Goal: Task Accomplishment & Management: Use online tool/utility

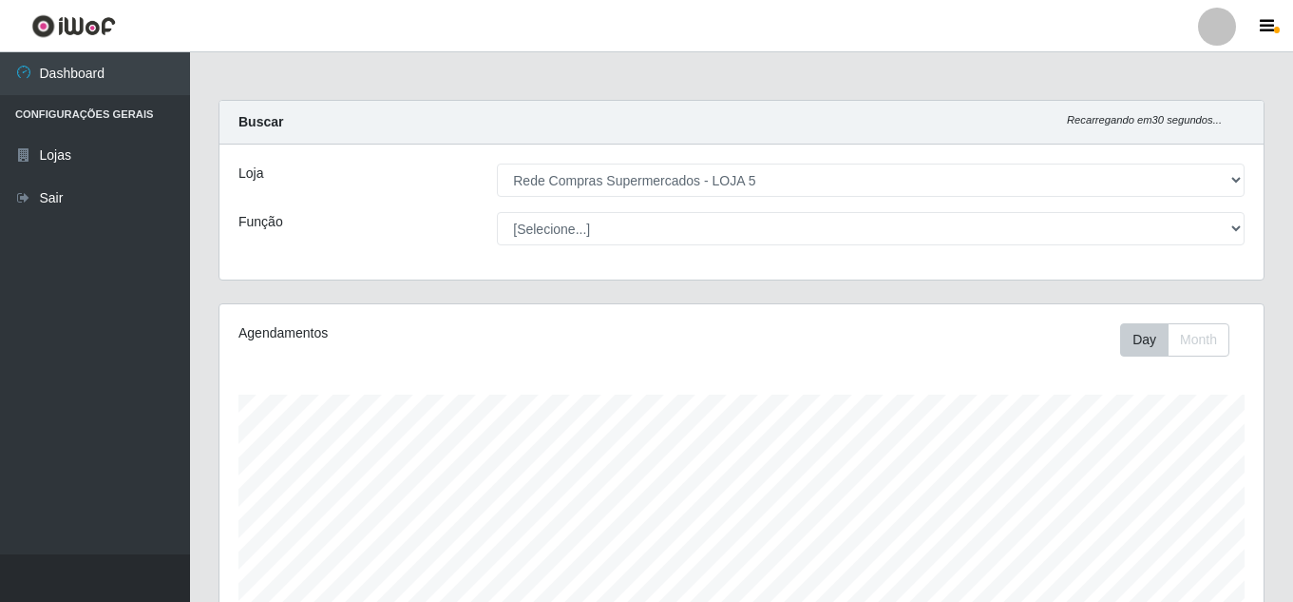
select select "397"
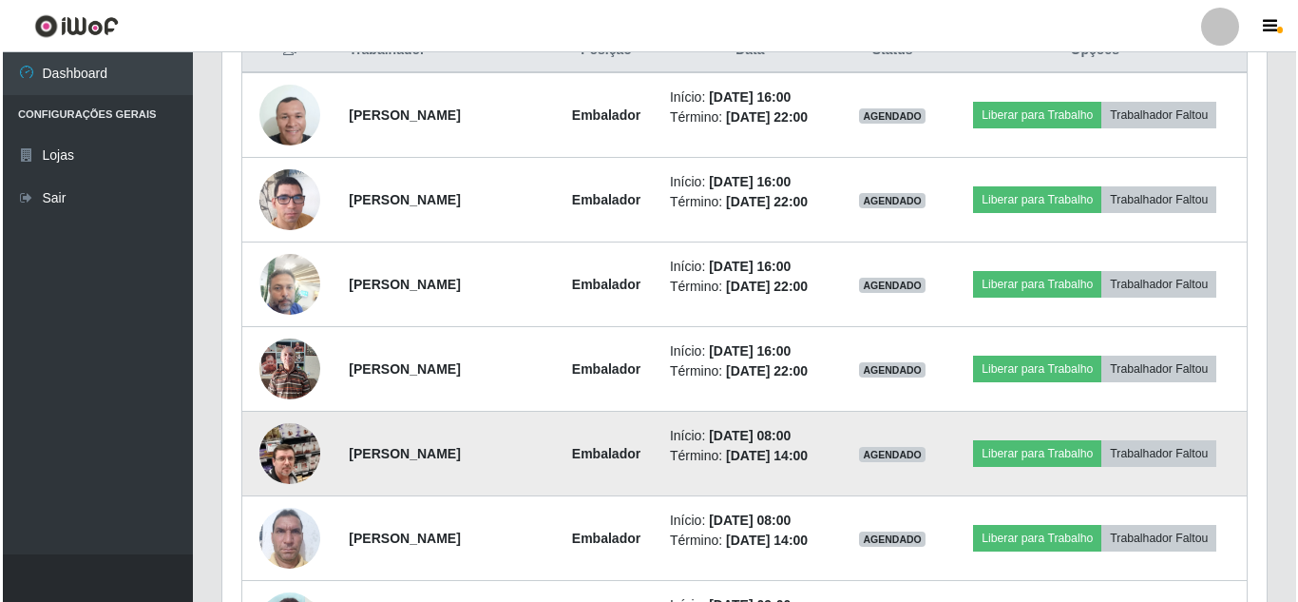
scroll to position [570, 0]
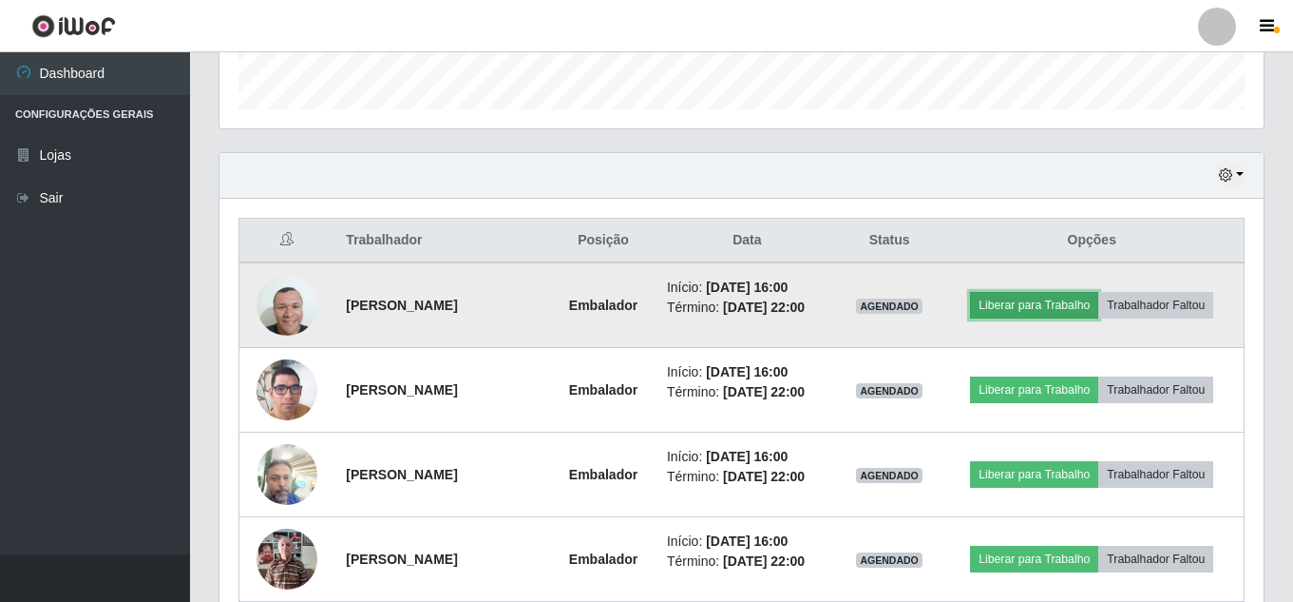
click at [1053, 300] on button "Liberar para Trabalho" at bounding box center [1034, 305] width 128 height 27
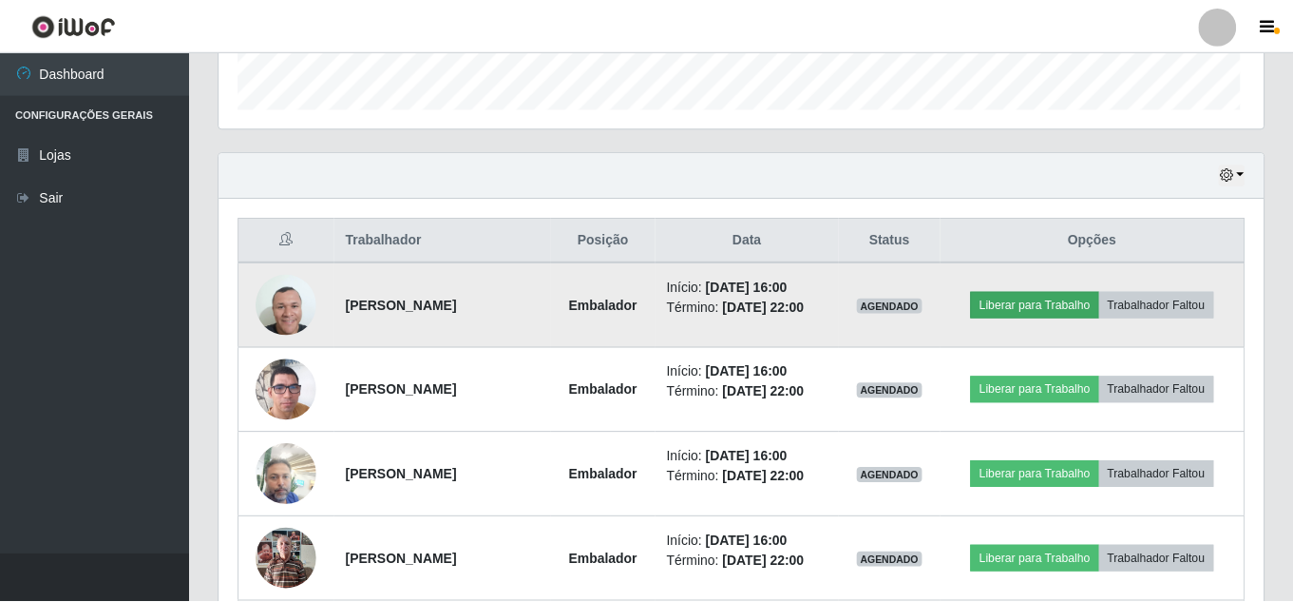
scroll to position [394, 1035]
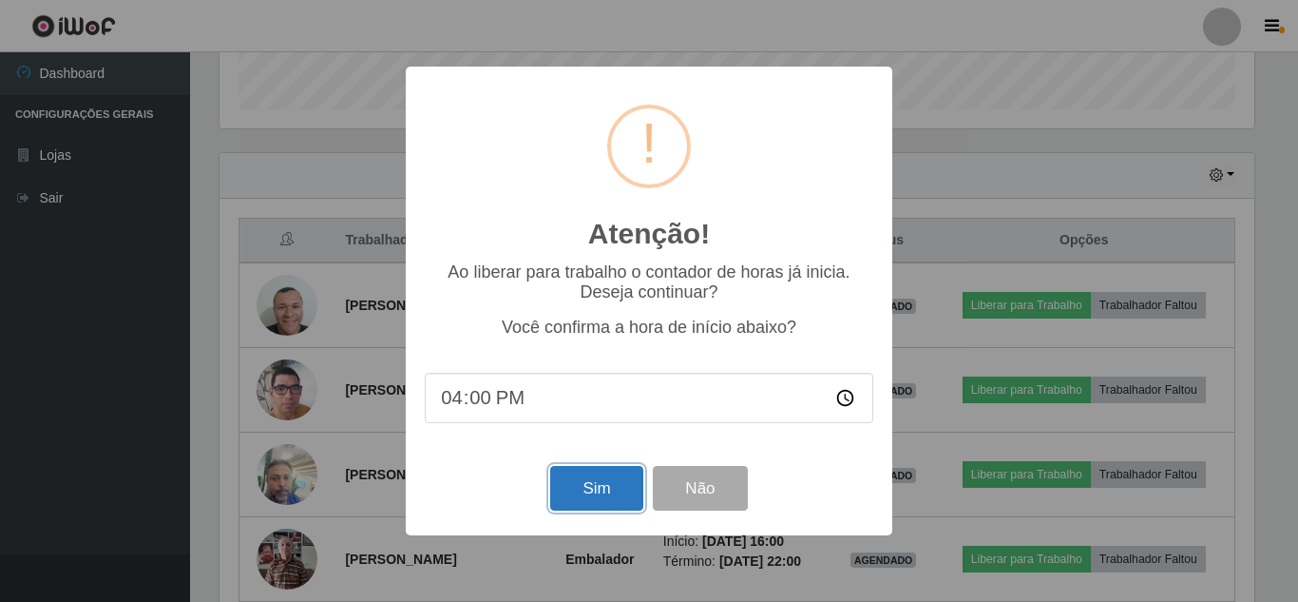
click at [602, 506] on button "Sim" at bounding box center [596, 488] width 92 height 45
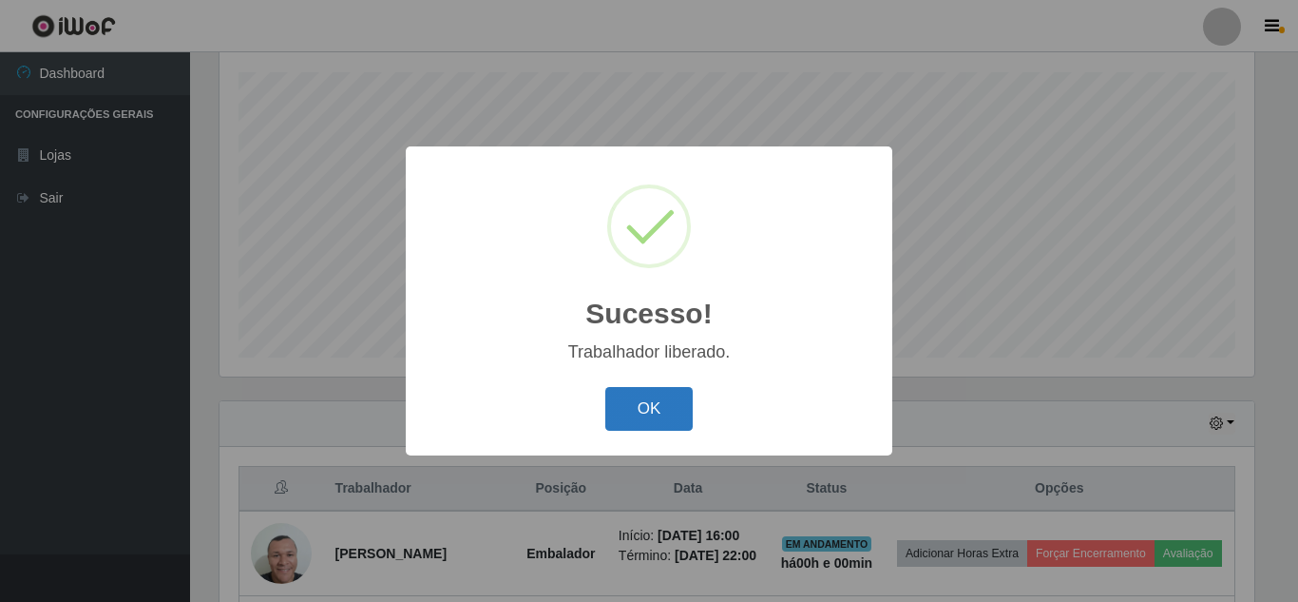
click at [657, 417] on button "OK" at bounding box center [649, 409] width 88 height 45
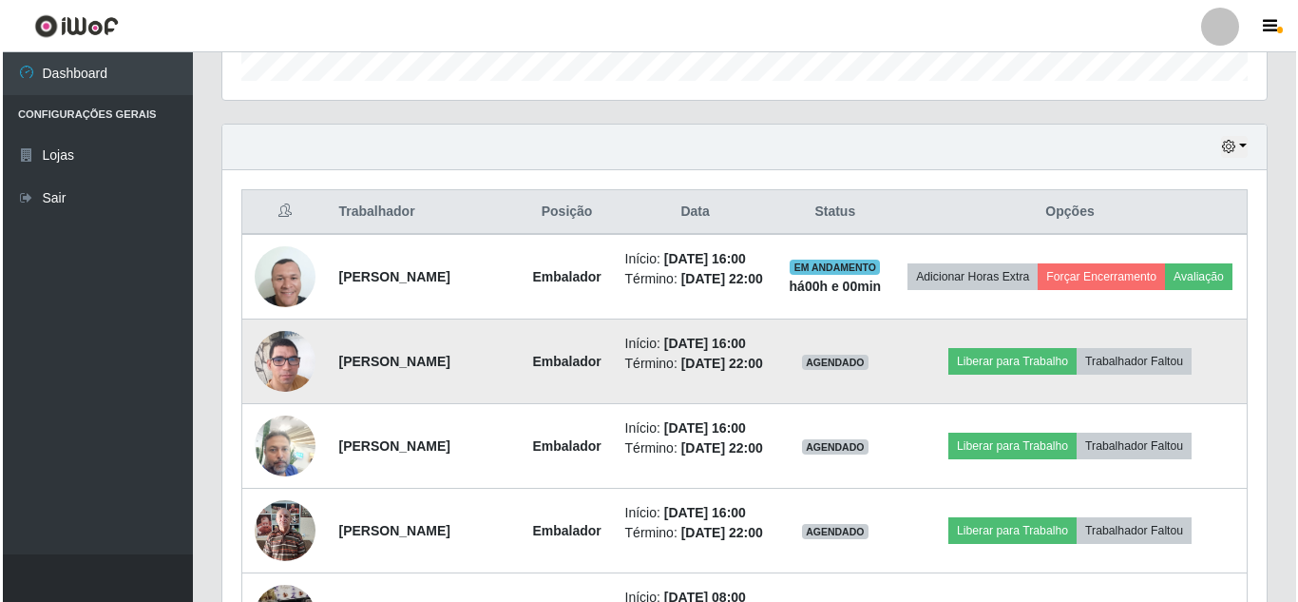
scroll to position [607, 0]
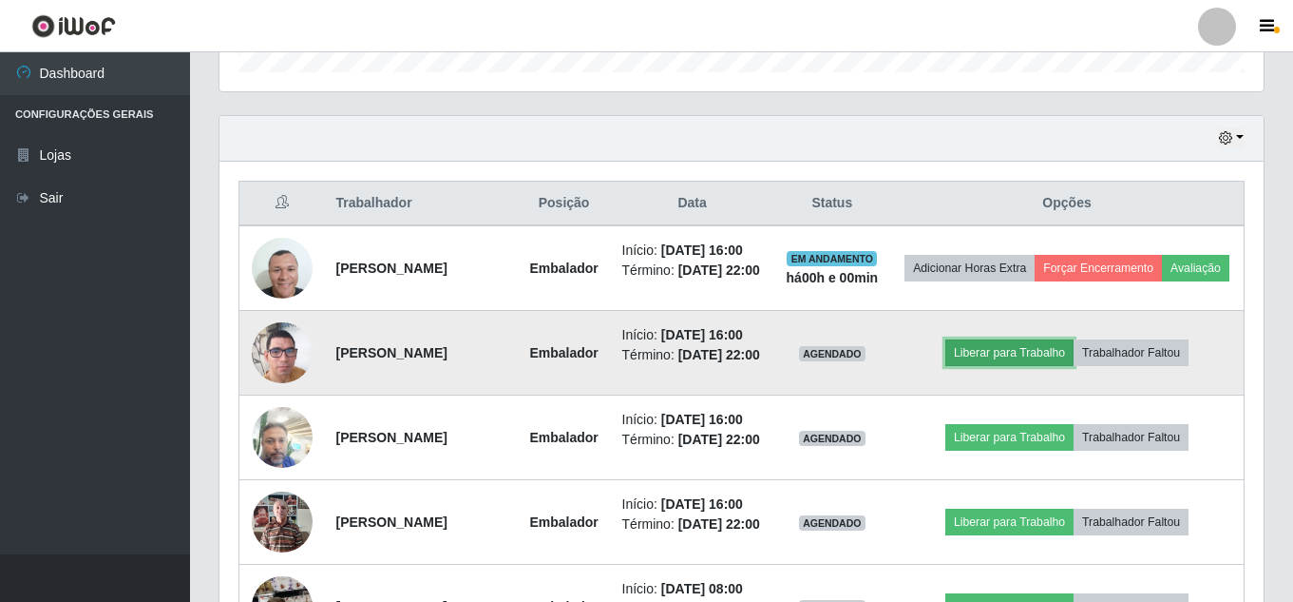
click at [1040, 366] on button "Liberar para Trabalho" at bounding box center [1010, 352] width 128 height 27
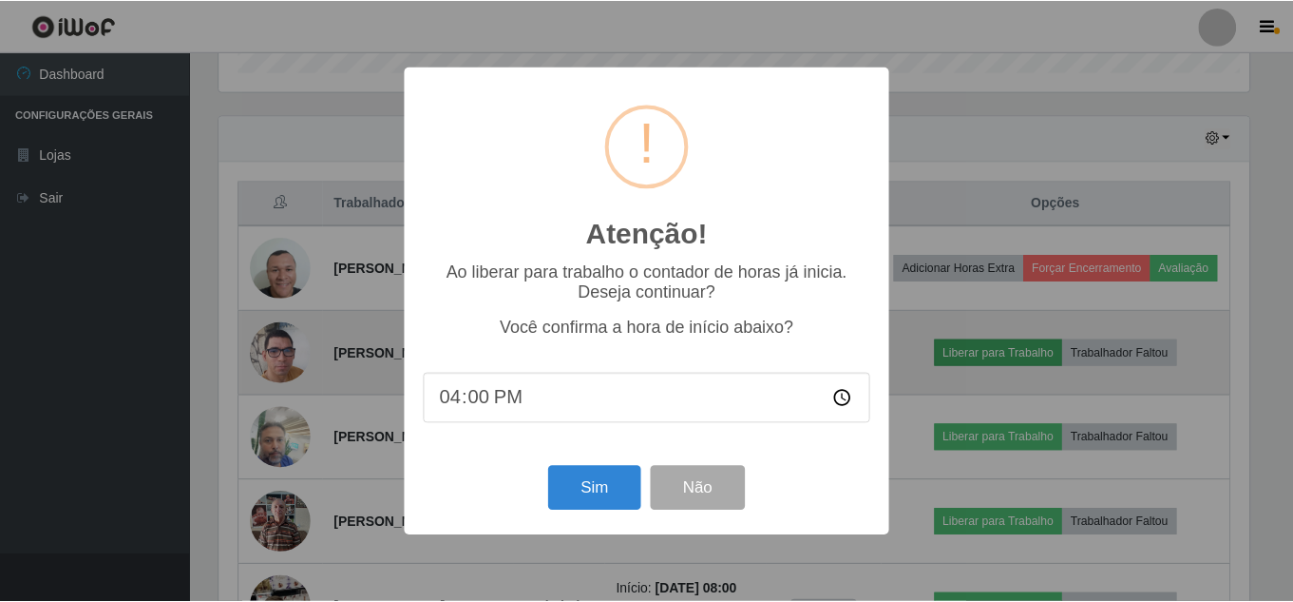
scroll to position [394, 1035]
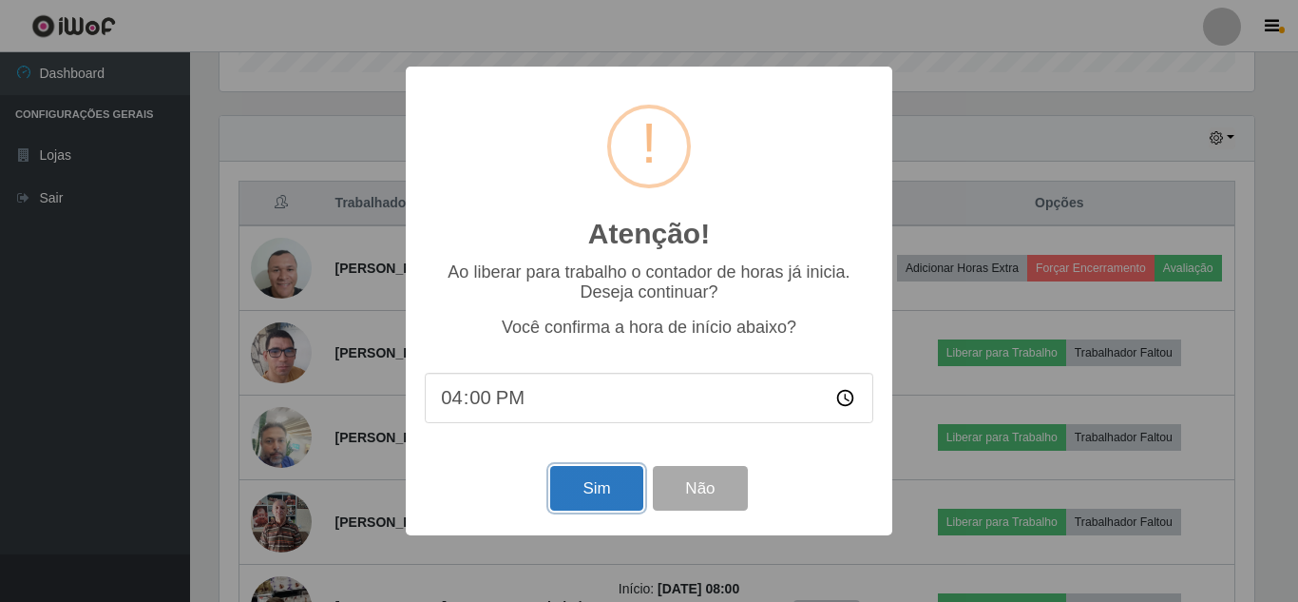
click at [607, 510] on button "Sim" at bounding box center [596, 488] width 92 height 45
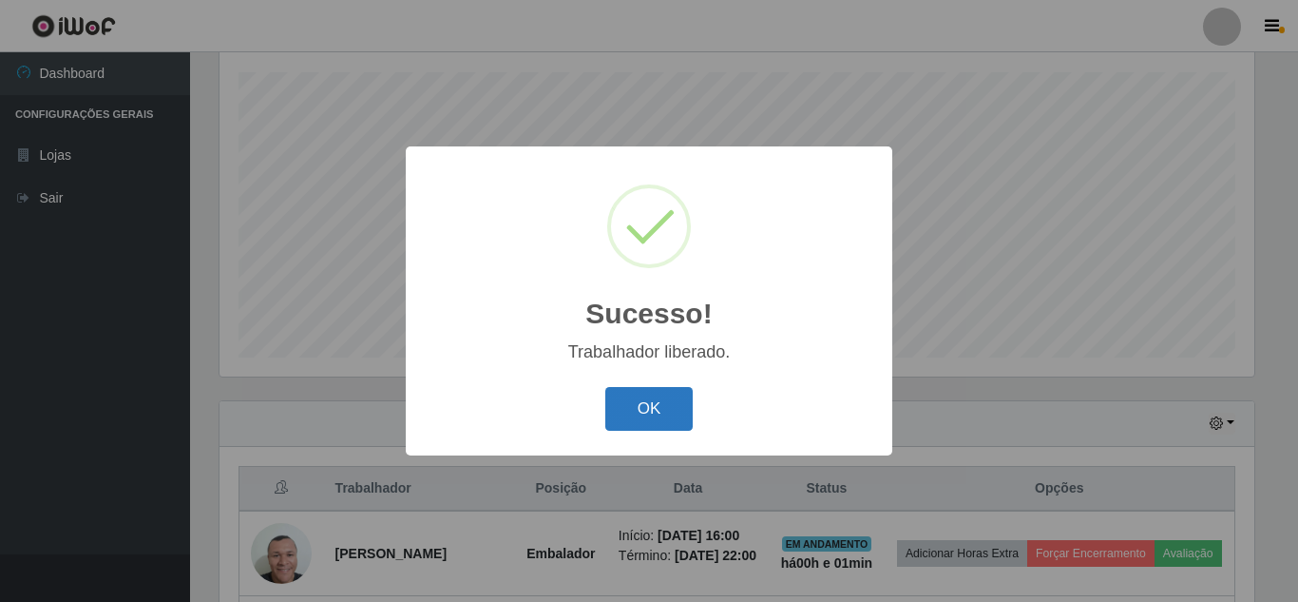
click at [633, 407] on button "OK" at bounding box center [649, 409] width 88 height 45
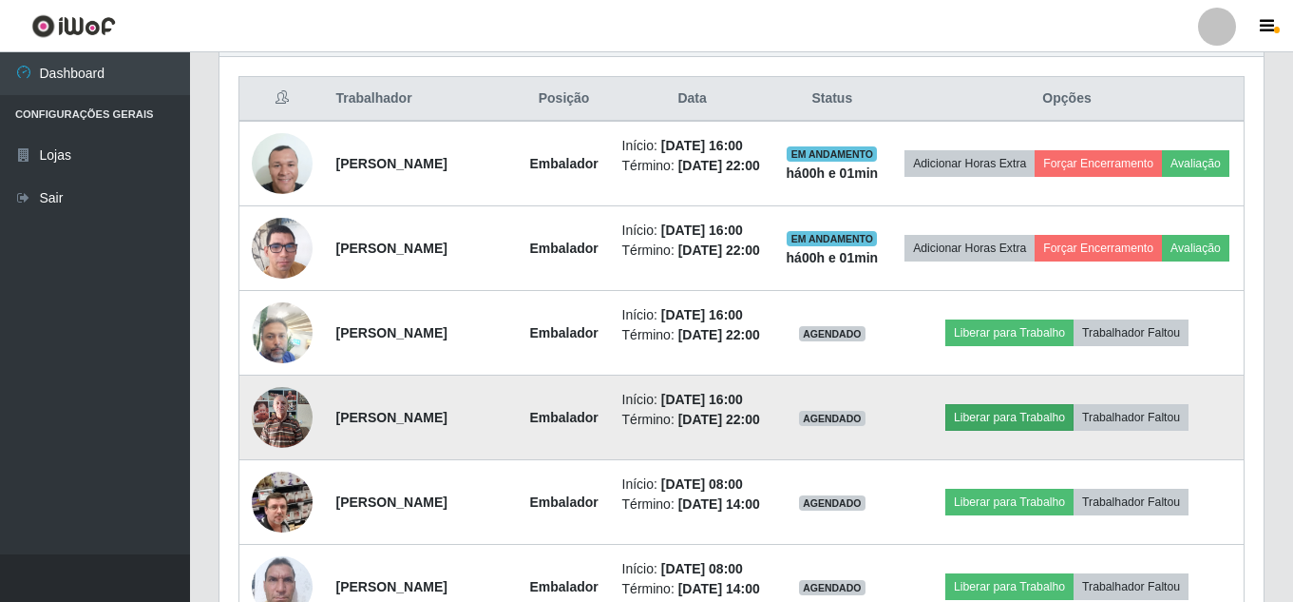
scroll to position [892, 0]
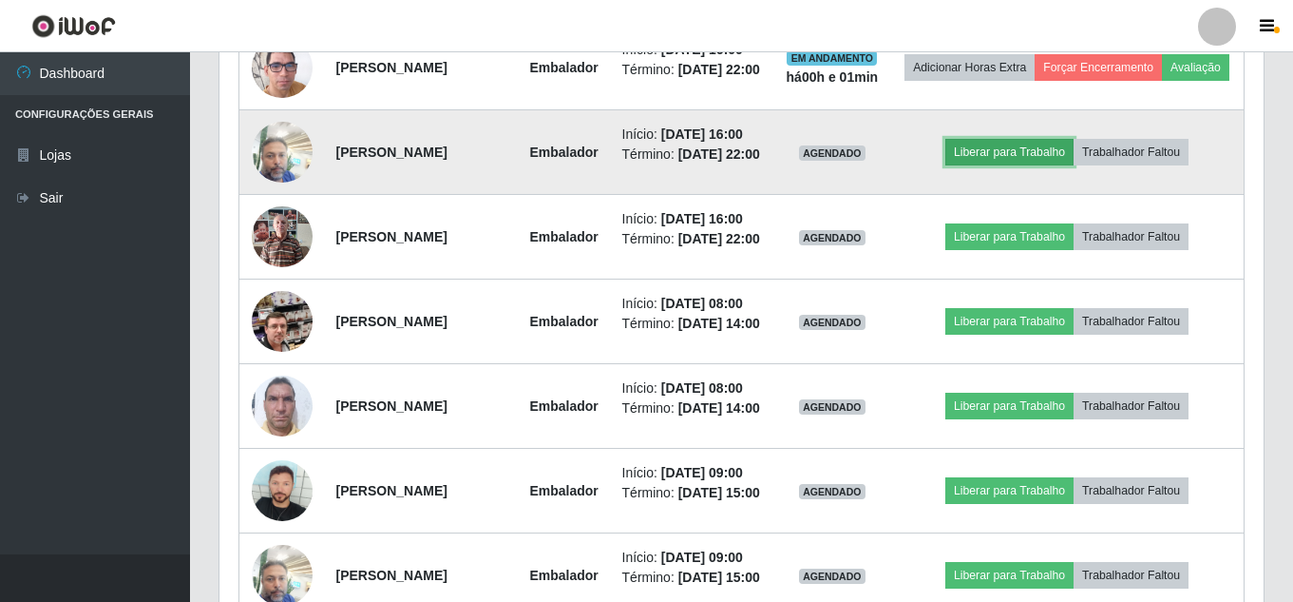
click at [1050, 165] on button "Liberar para Trabalho" at bounding box center [1010, 152] width 128 height 27
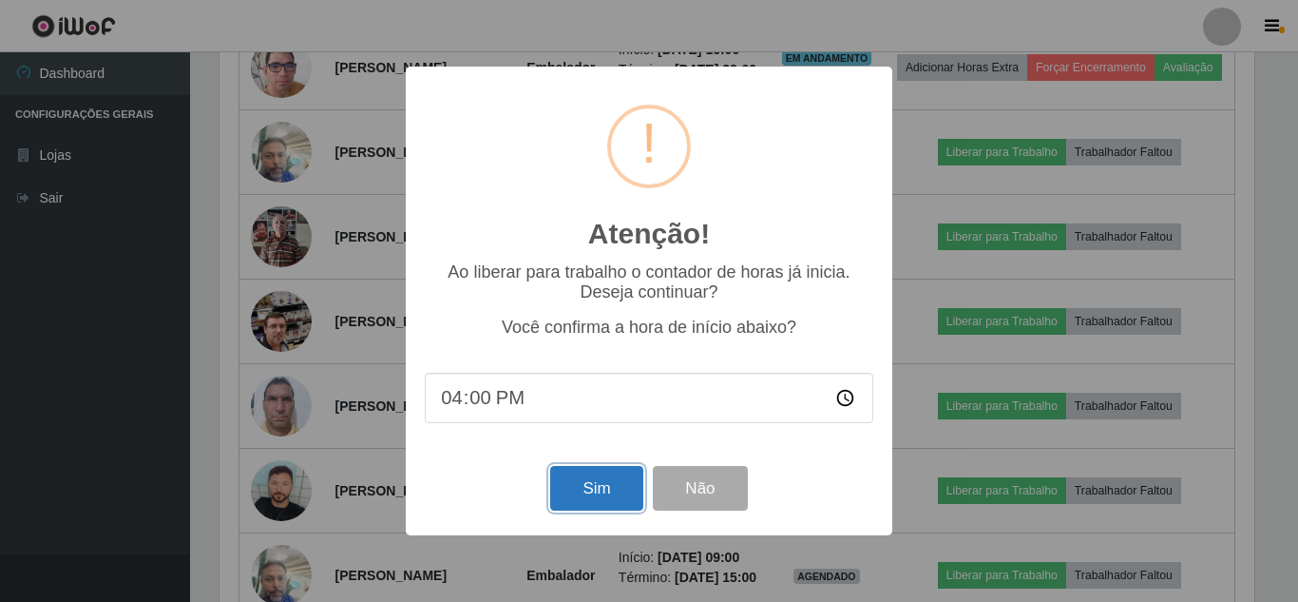
click at [574, 489] on button "Sim" at bounding box center [596, 488] width 92 height 45
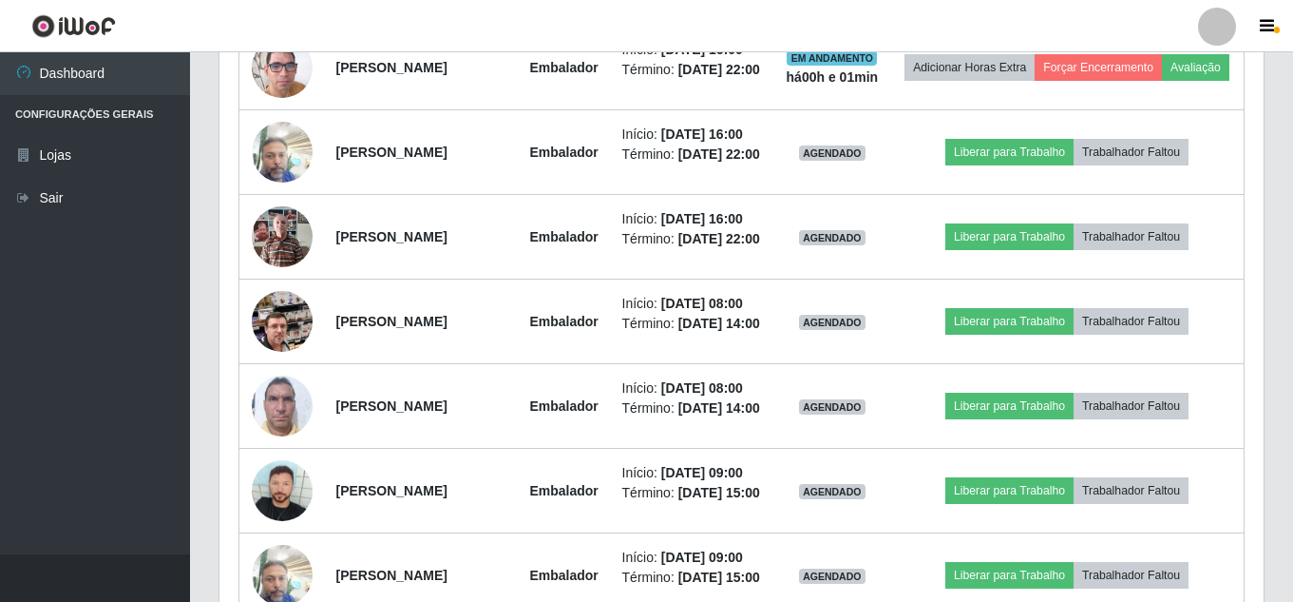
scroll to position [0, 0]
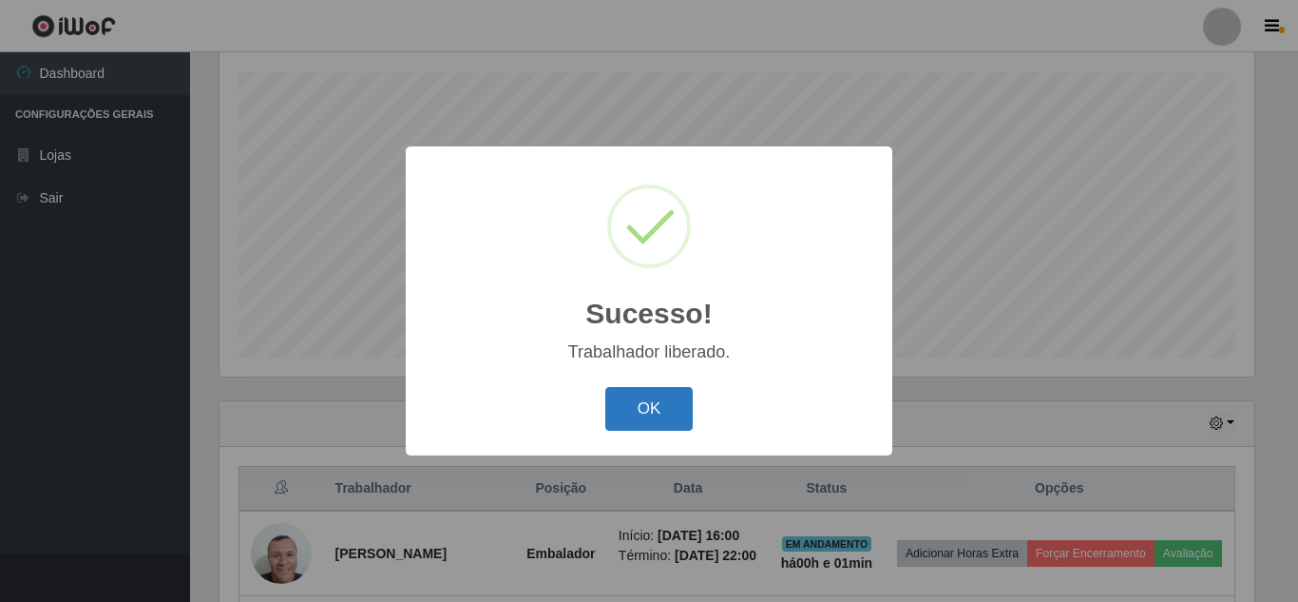
click at [652, 412] on button "OK" at bounding box center [649, 409] width 88 height 45
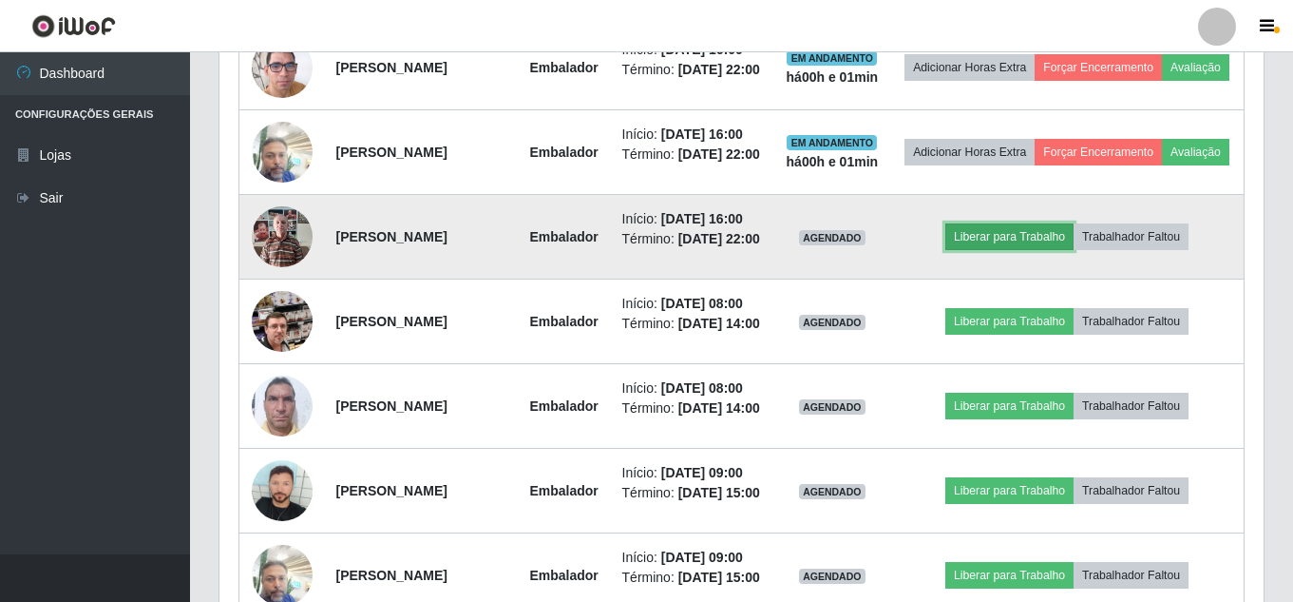
click at [1022, 250] on button "Liberar para Trabalho" at bounding box center [1010, 236] width 128 height 27
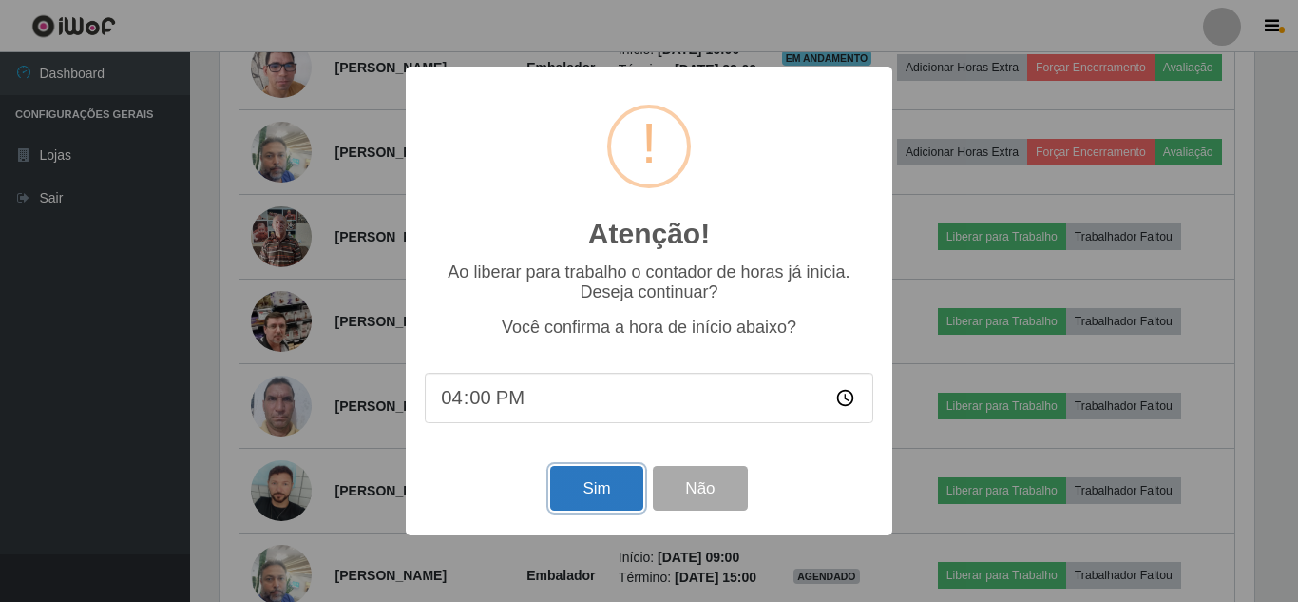
click at [591, 483] on button "Sim" at bounding box center [596, 488] width 92 height 45
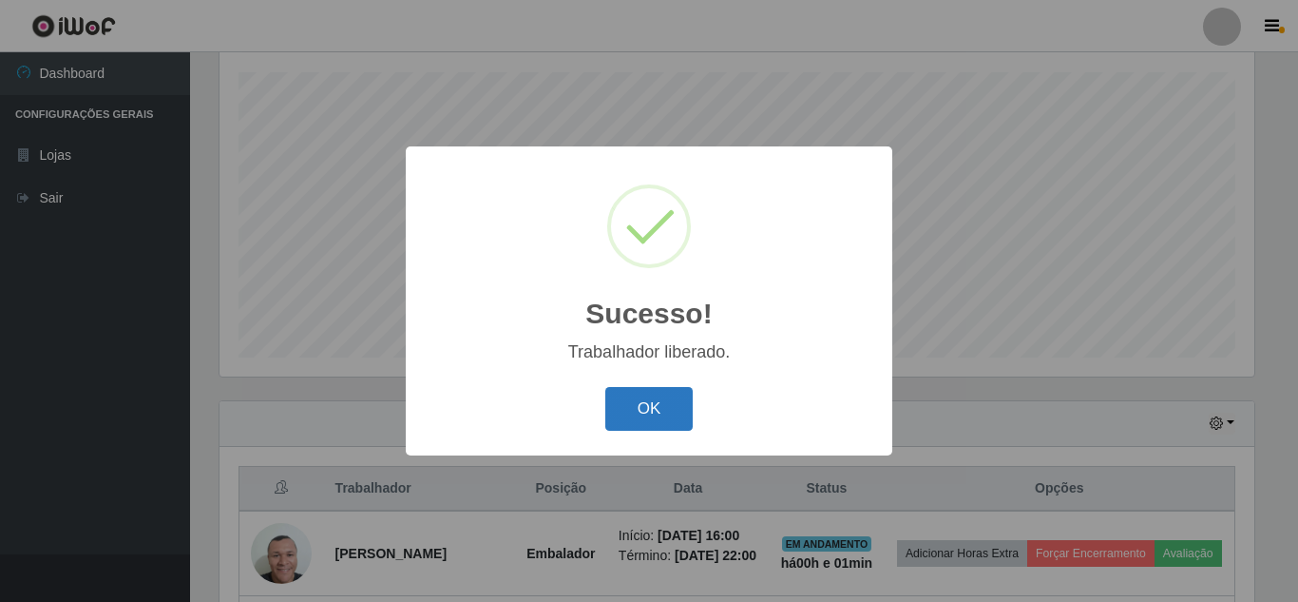
click at [629, 425] on button "OK" at bounding box center [649, 409] width 88 height 45
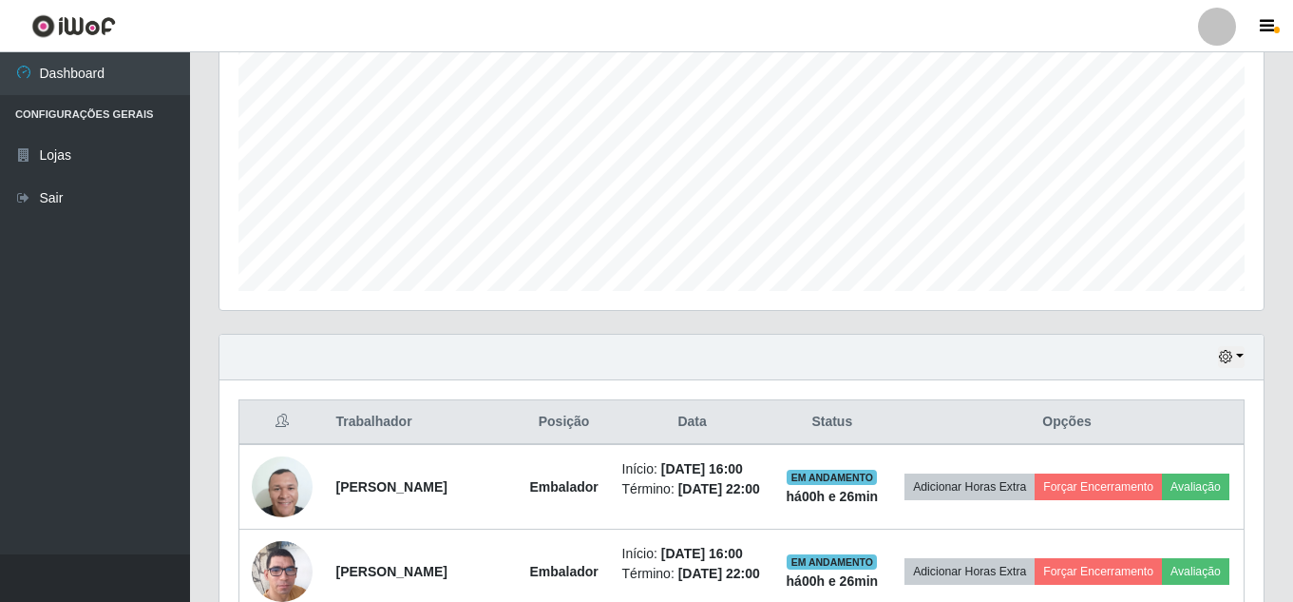
scroll to position [441, 0]
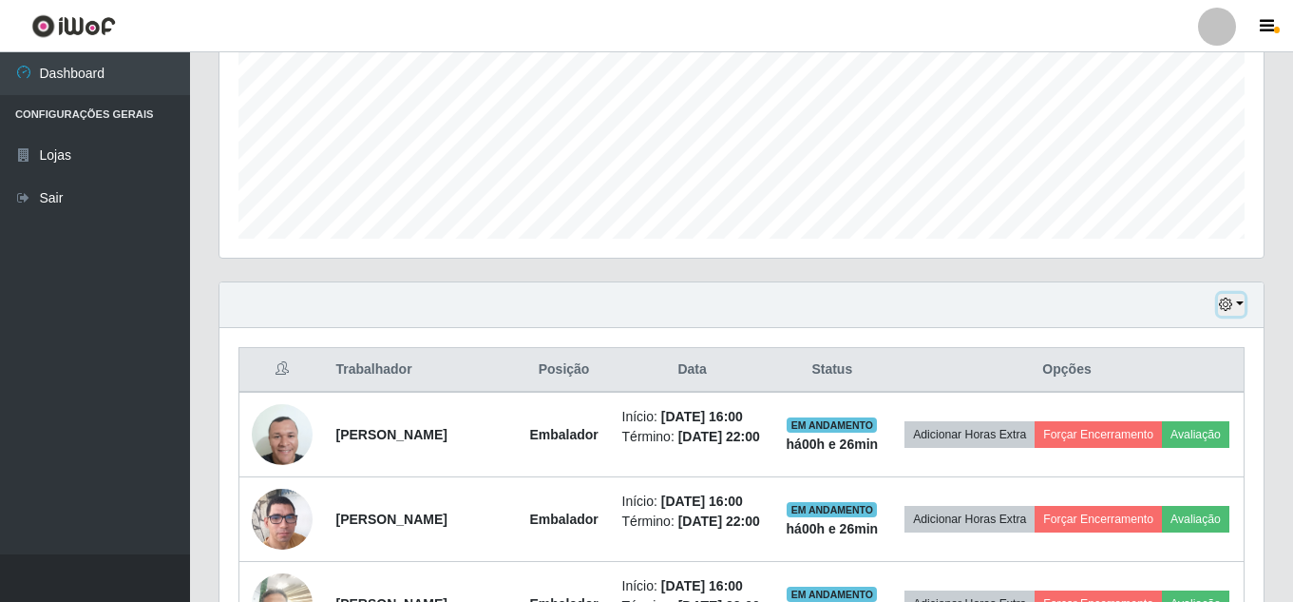
click at [1227, 315] on button "button" at bounding box center [1231, 305] width 27 height 22
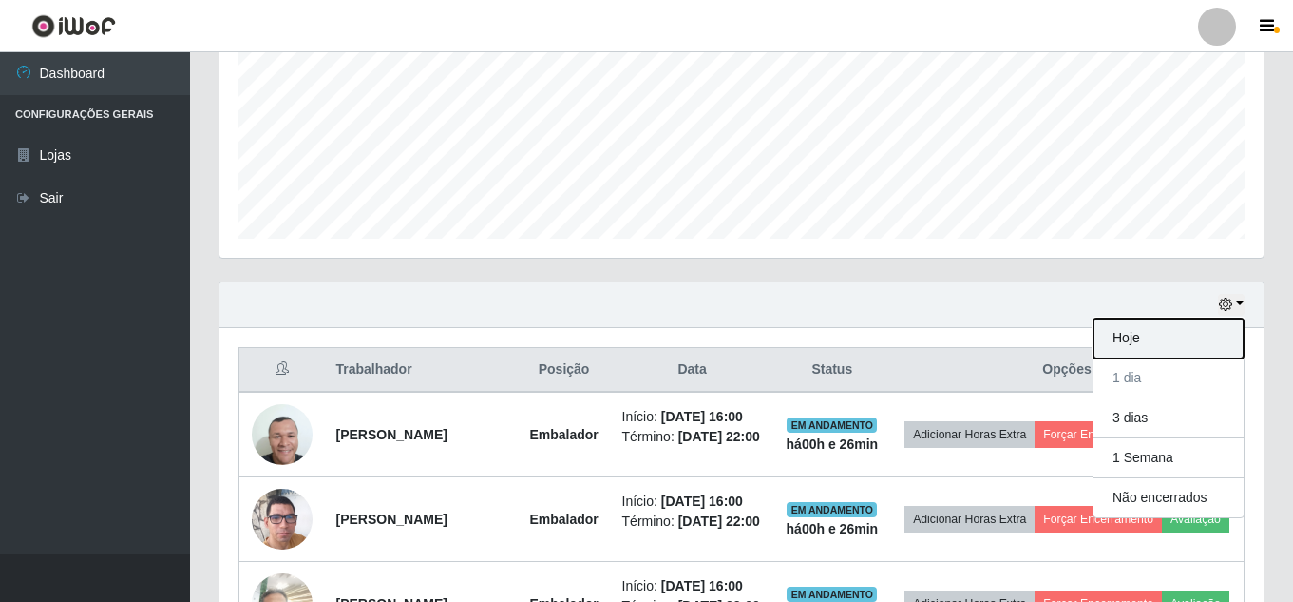
click at [1180, 337] on button "Hoje" at bounding box center [1169, 338] width 150 height 40
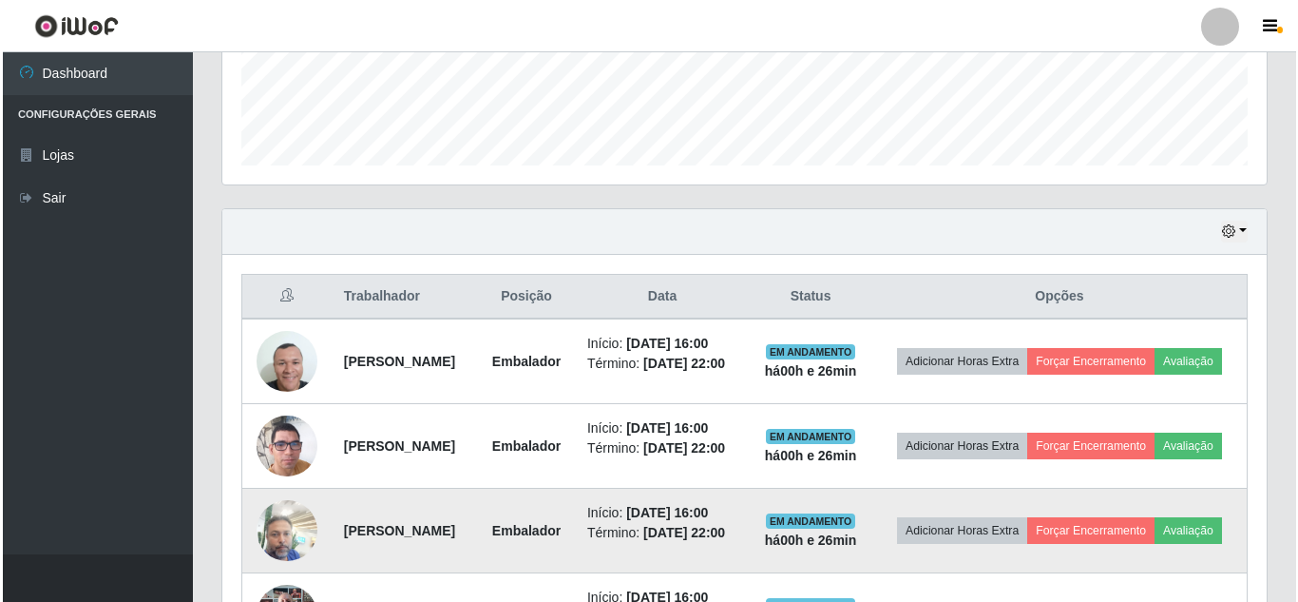
scroll to position [512, 0]
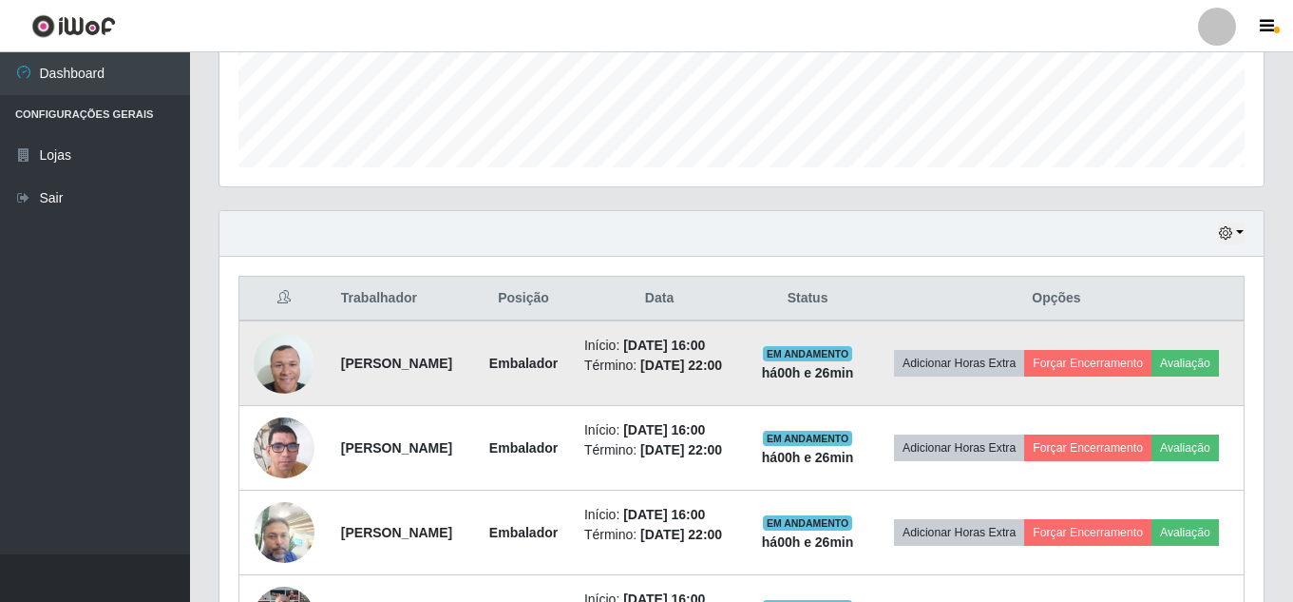
click at [275, 383] on img at bounding box center [284, 363] width 61 height 61
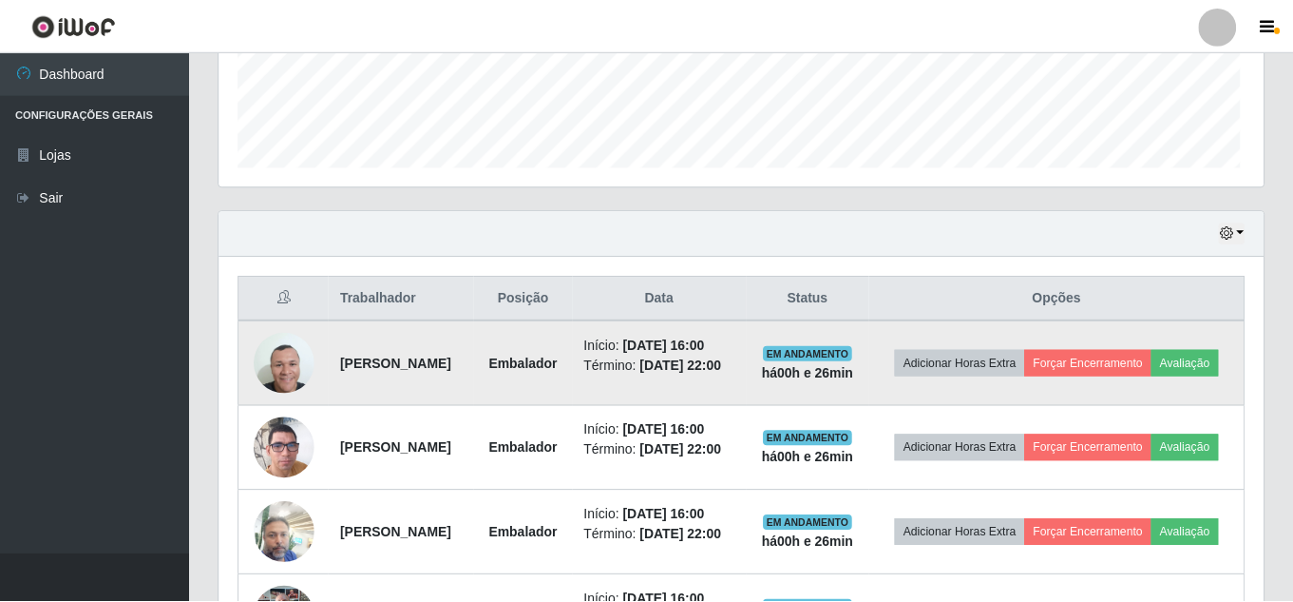
scroll to position [394, 1035]
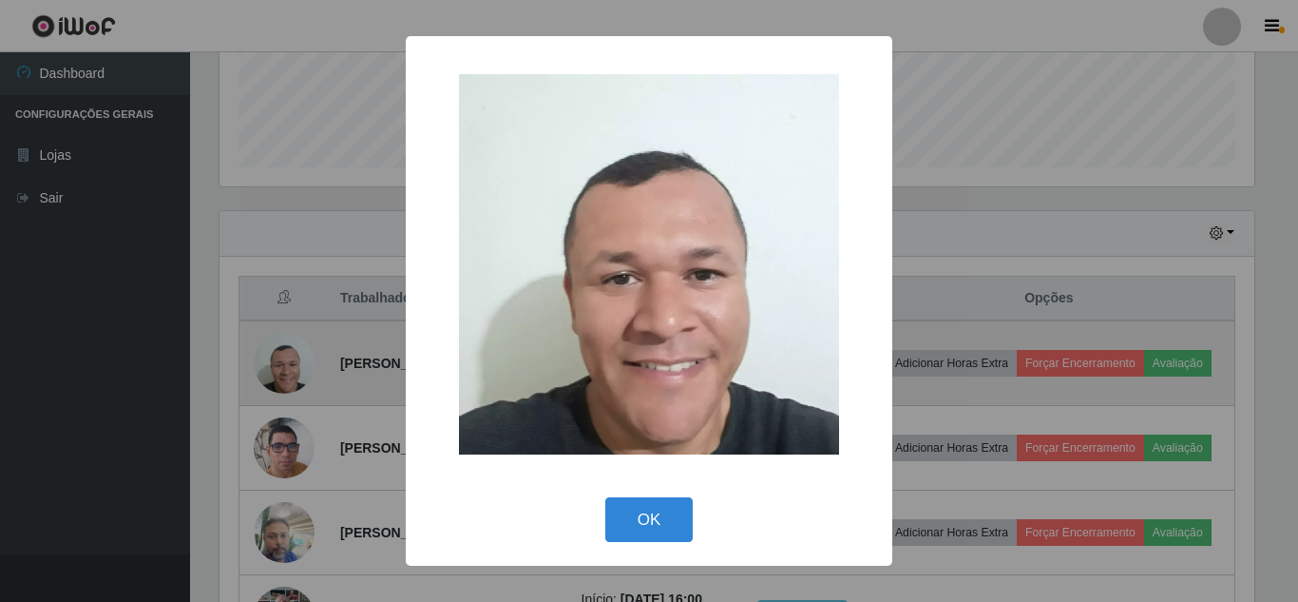
click at [275, 383] on div "× OK Cancel" at bounding box center [649, 301] width 1298 height 602
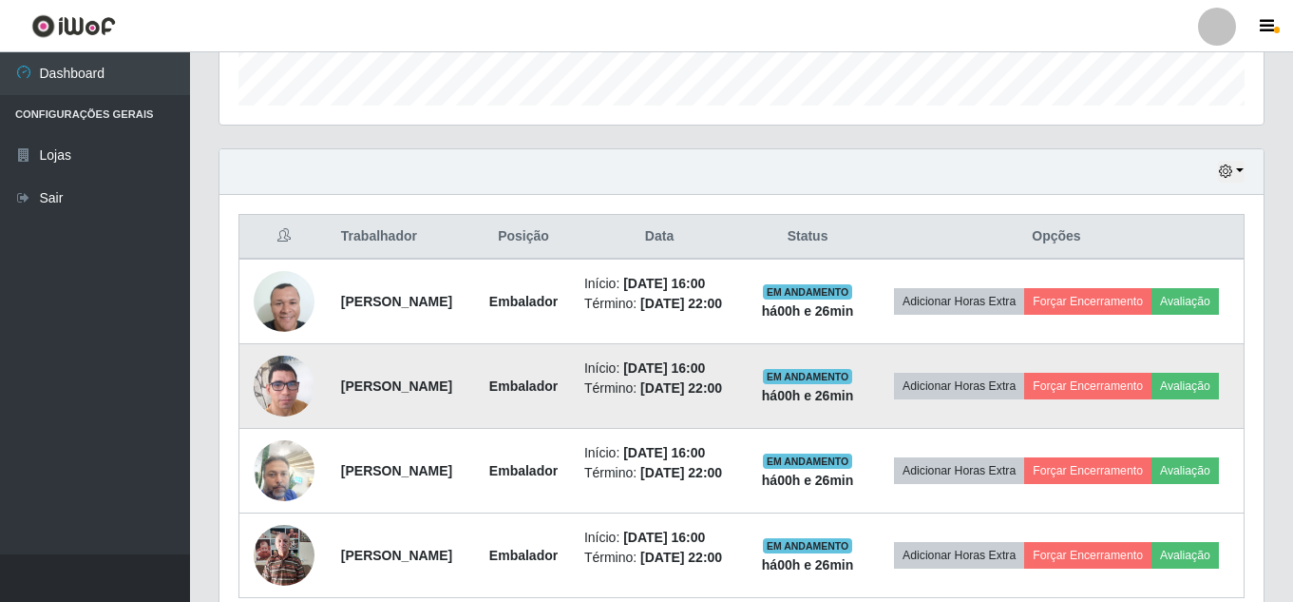
scroll to position [607, 0]
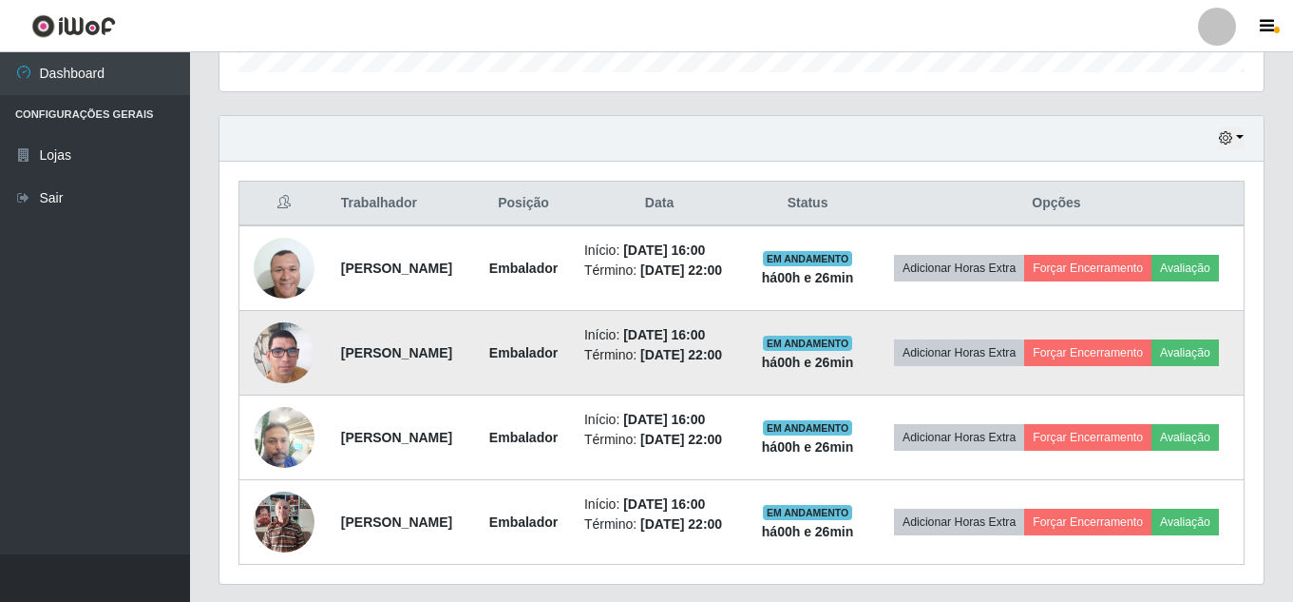
click at [276, 399] on img at bounding box center [284, 352] width 61 height 108
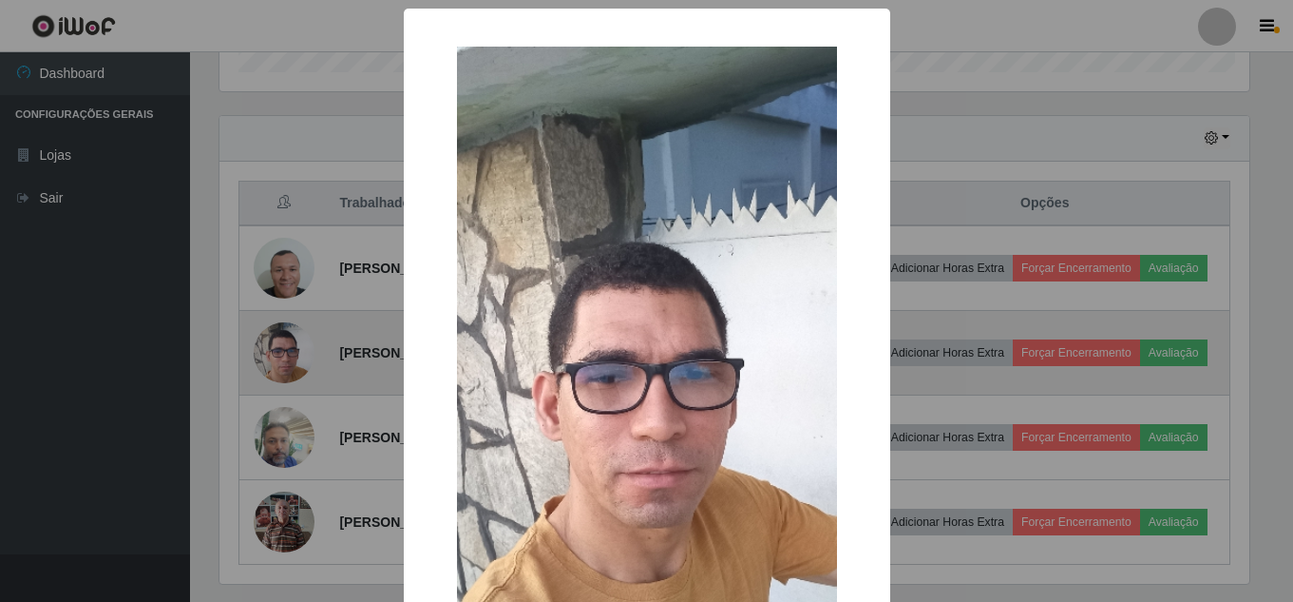
scroll to position [394, 1035]
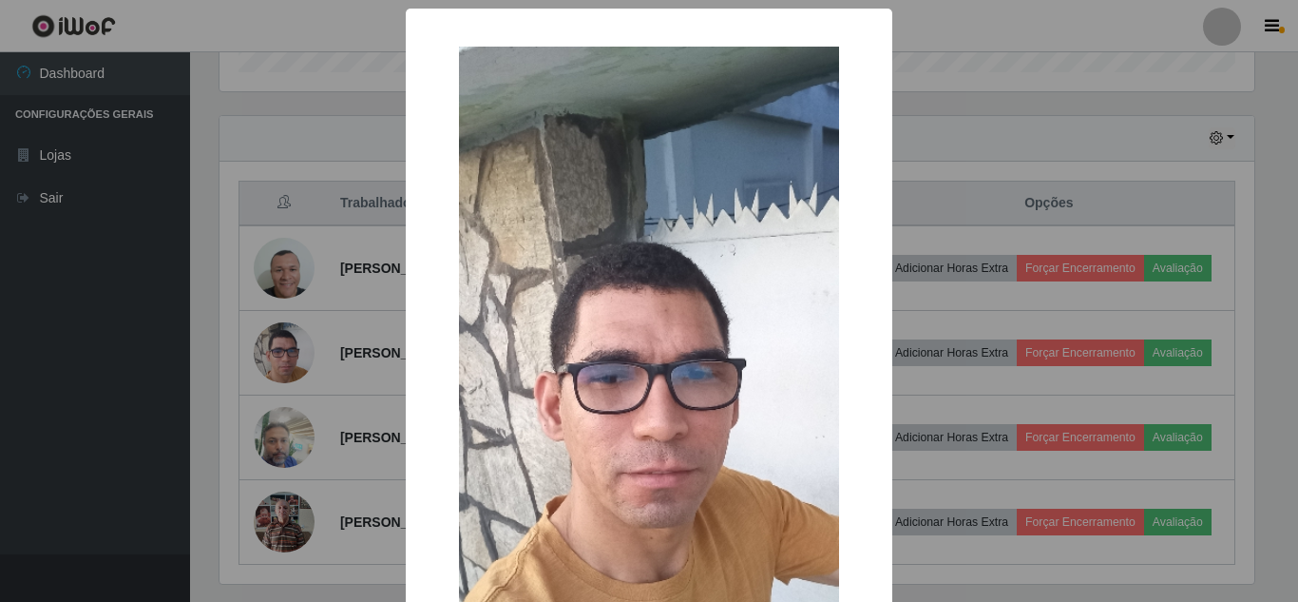
click at [349, 371] on div "× OK Cancel" at bounding box center [649, 301] width 1298 height 602
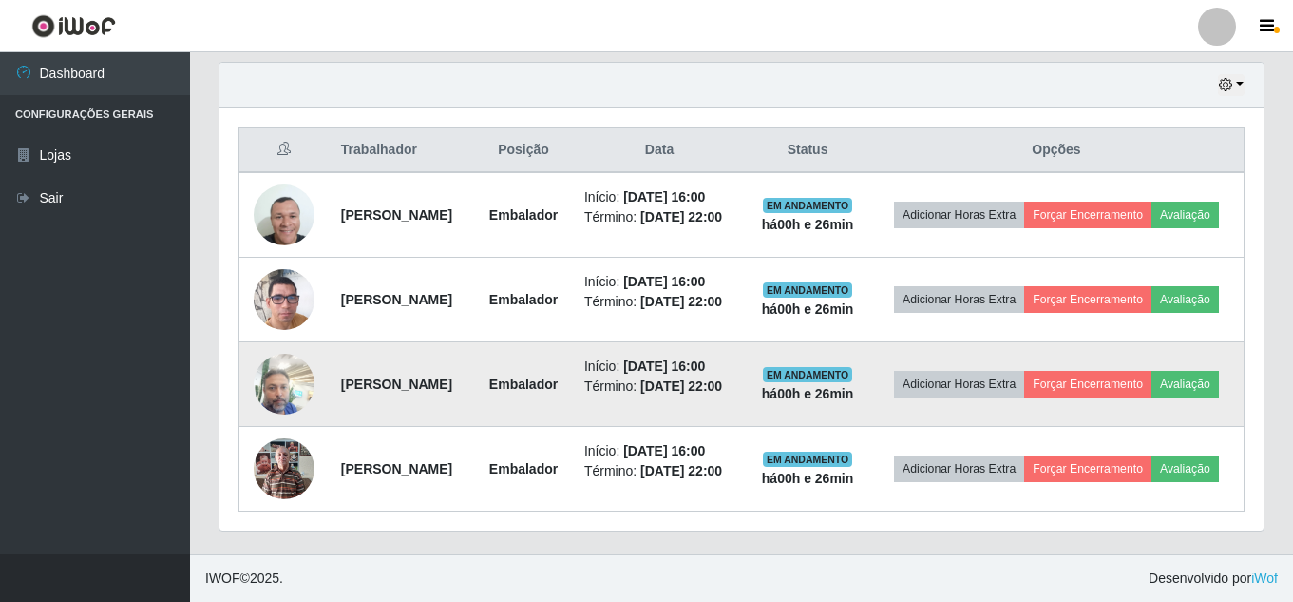
scroll to position [702, 0]
click at [285, 424] on img at bounding box center [284, 383] width 61 height 81
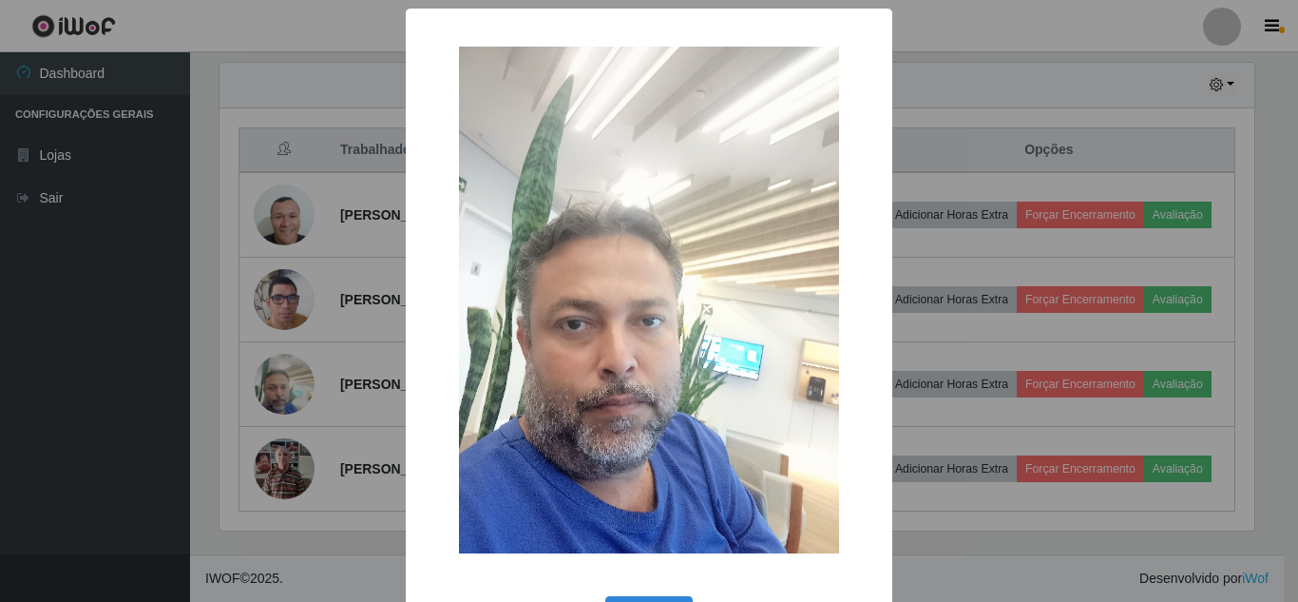
click at [307, 408] on div "× OK Cancel" at bounding box center [649, 301] width 1298 height 602
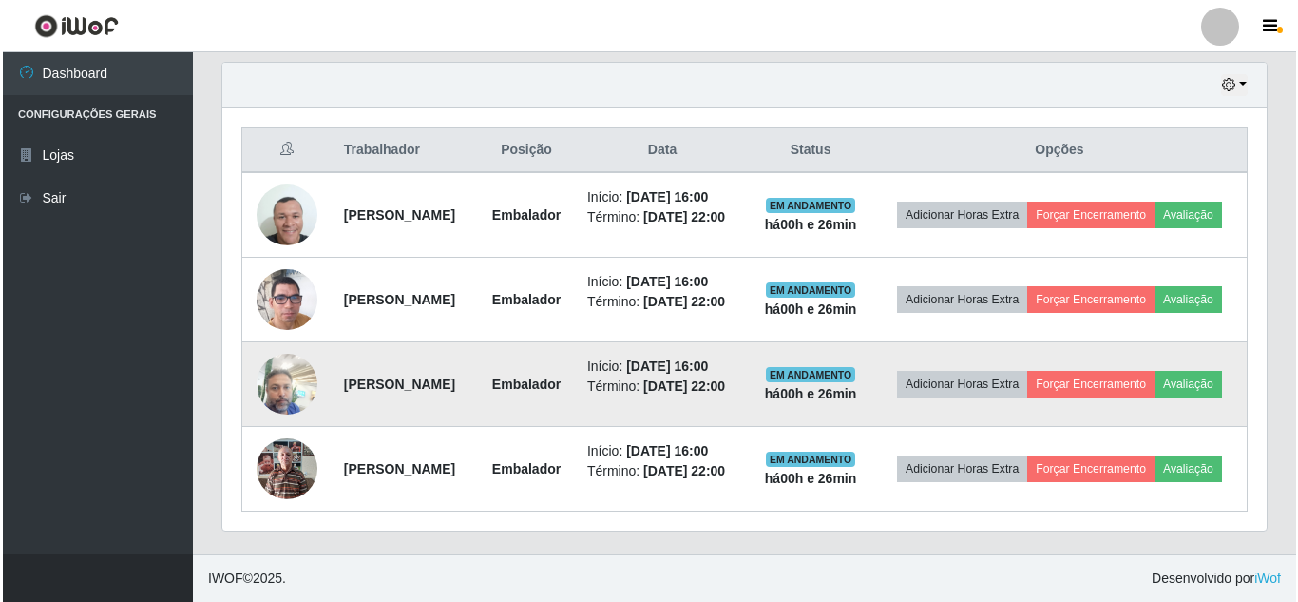
scroll to position [797, 0]
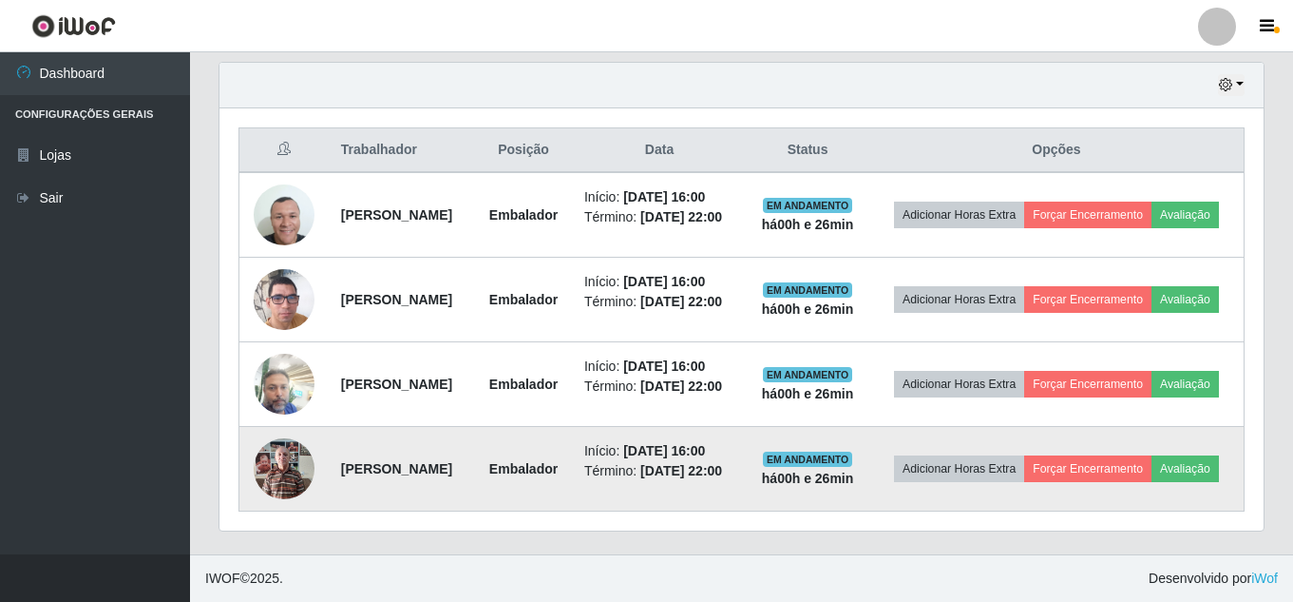
click at [292, 439] on img at bounding box center [284, 468] width 61 height 81
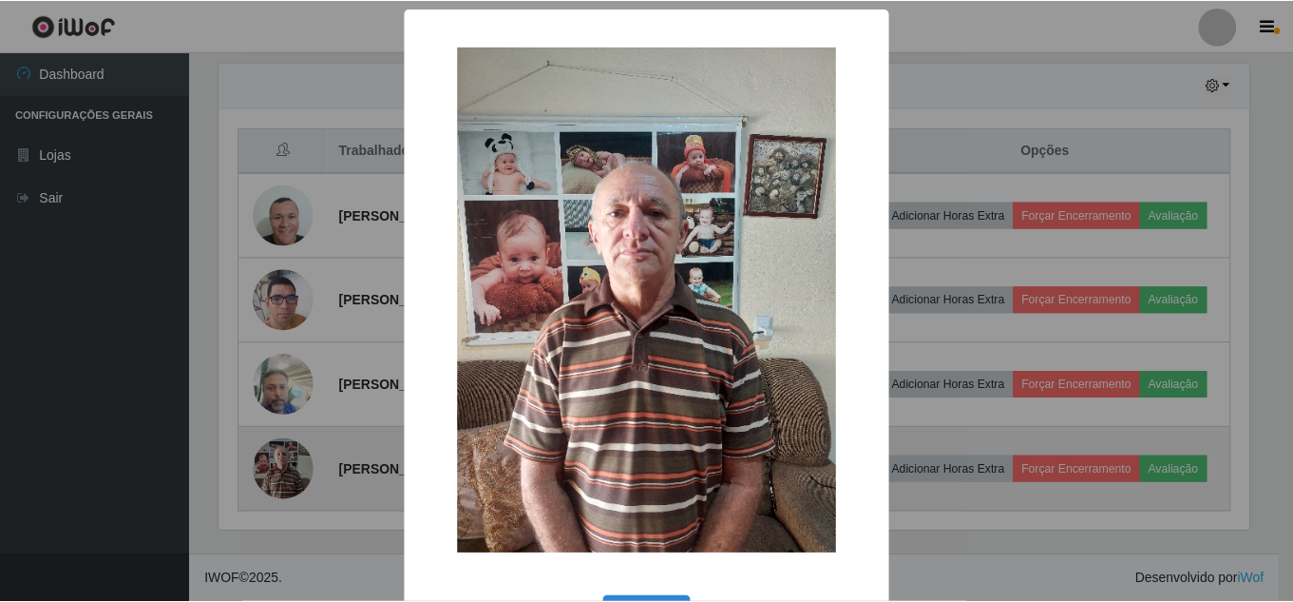
scroll to position [394, 1035]
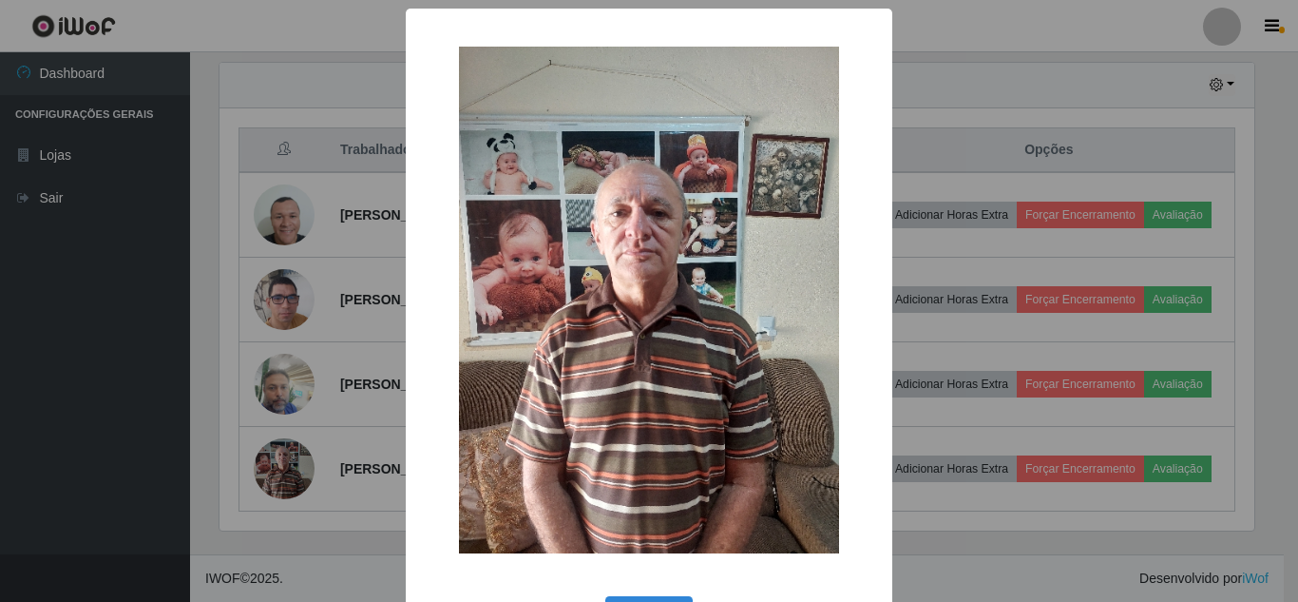
click at [310, 422] on div "× OK Cancel" at bounding box center [649, 301] width 1298 height 602
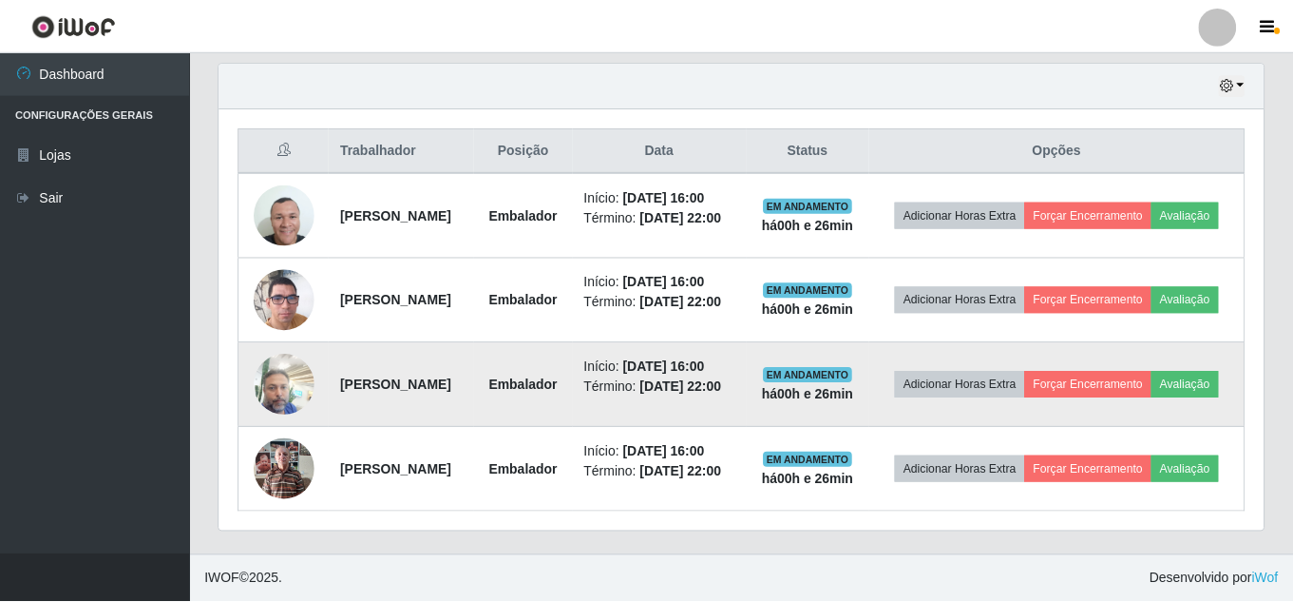
scroll to position [394, 1044]
